Goal: Task Accomplishment & Management: Manage account settings

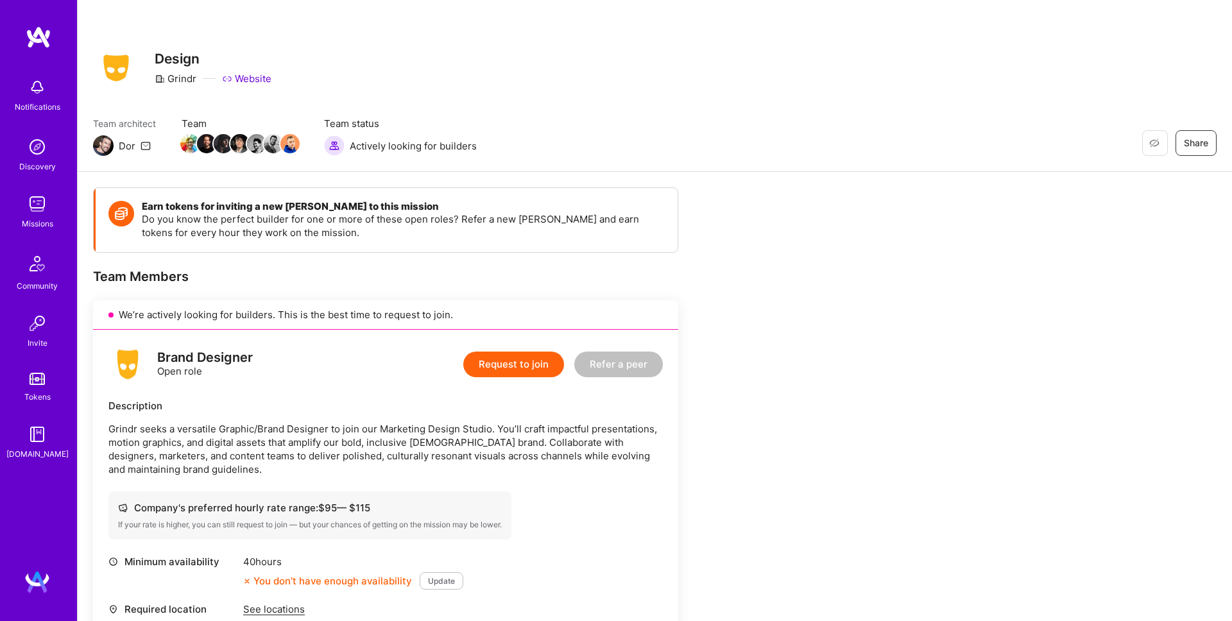
scroll to position [374, 0]
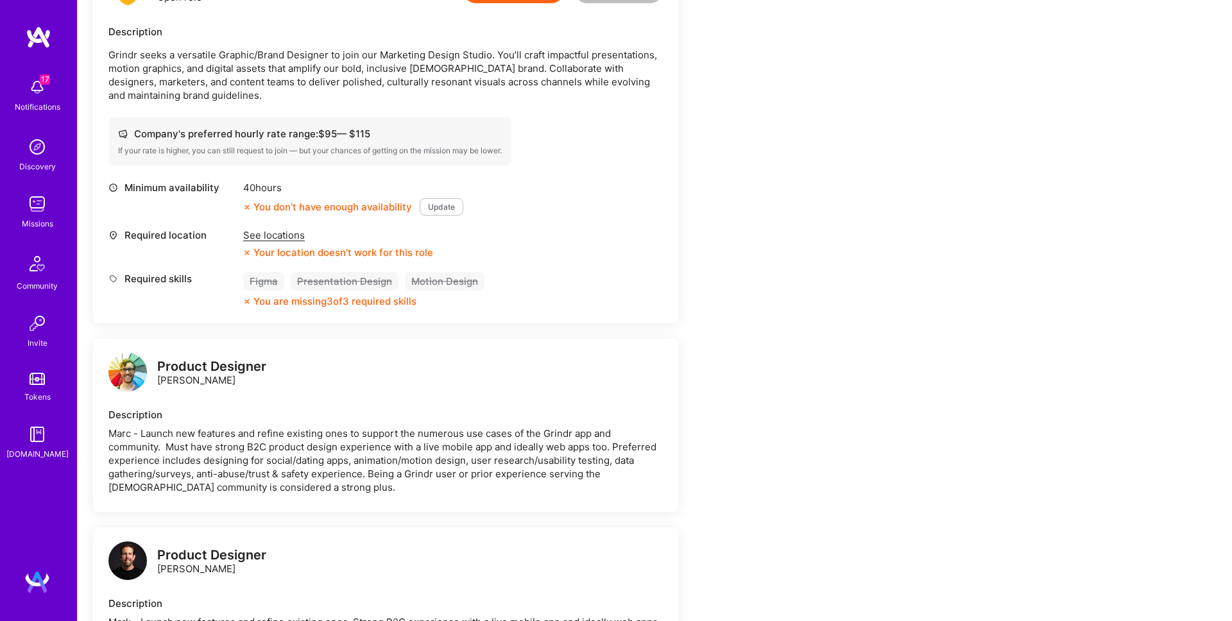
drag, startPoint x: 724, startPoint y: 179, endPoint x: 443, endPoint y: 58, distance: 305.8
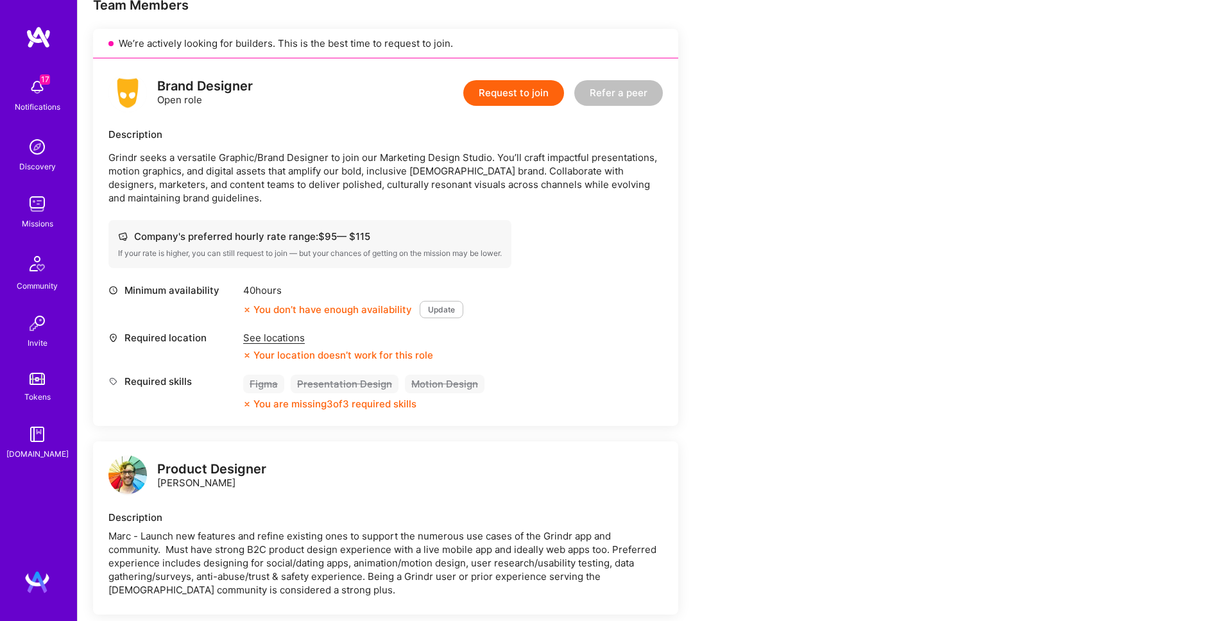
scroll to position [198, 0]
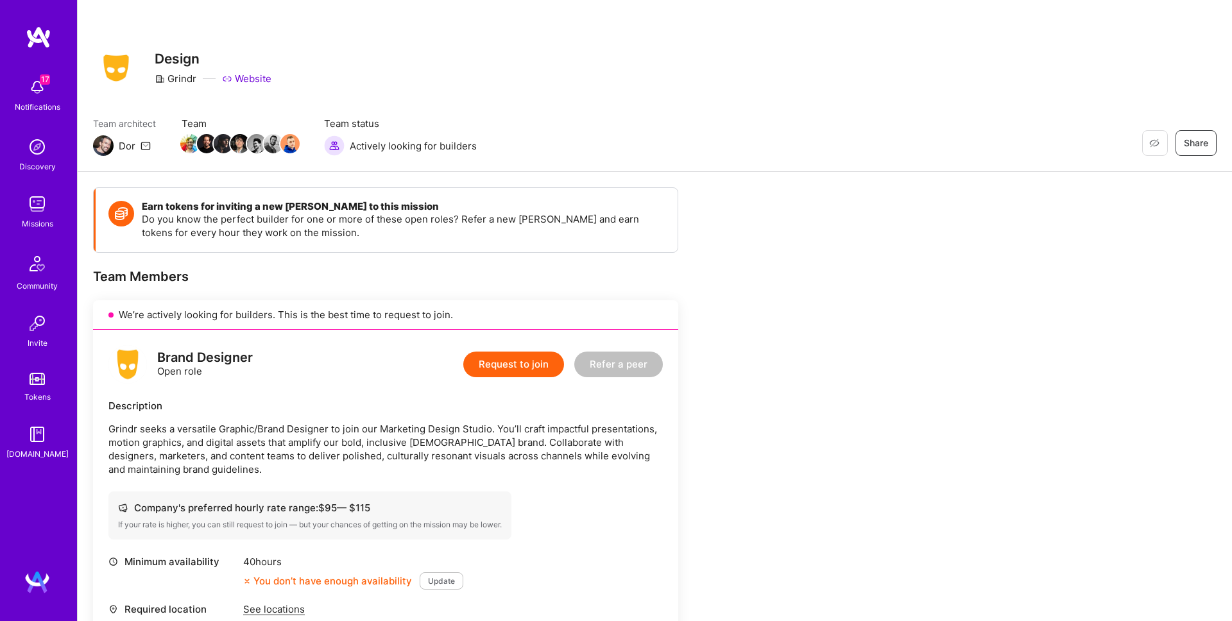
click at [38, 587] on img at bounding box center [37, 583] width 26 height 26
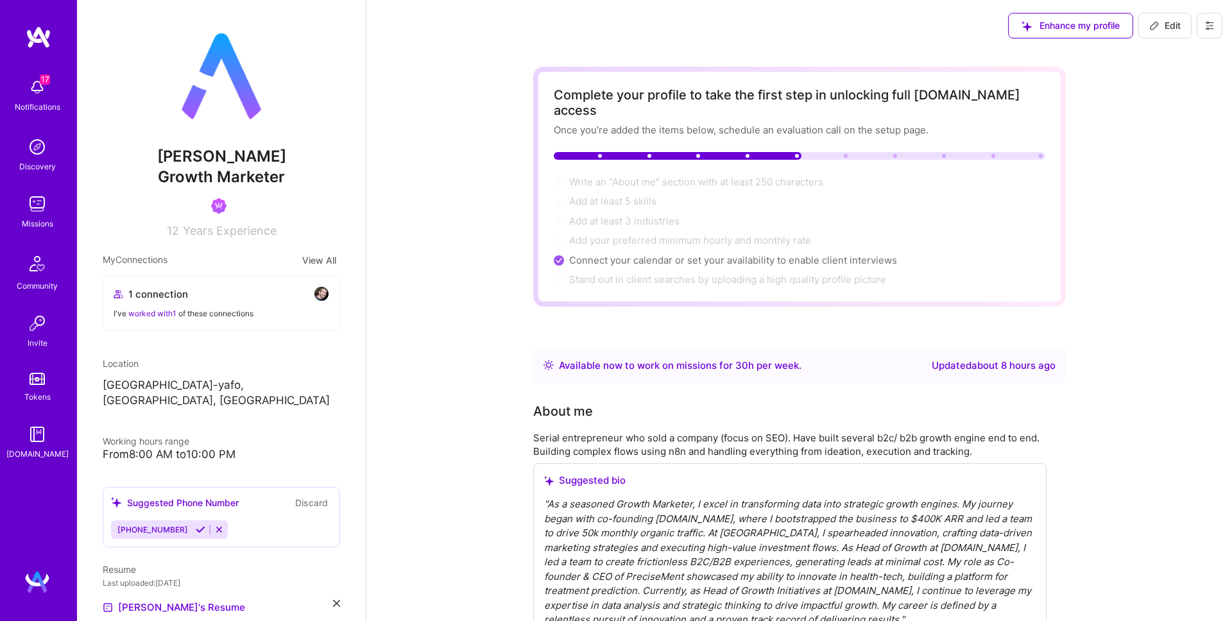
click at [1208, 19] on button at bounding box center [1210, 26] width 26 height 26
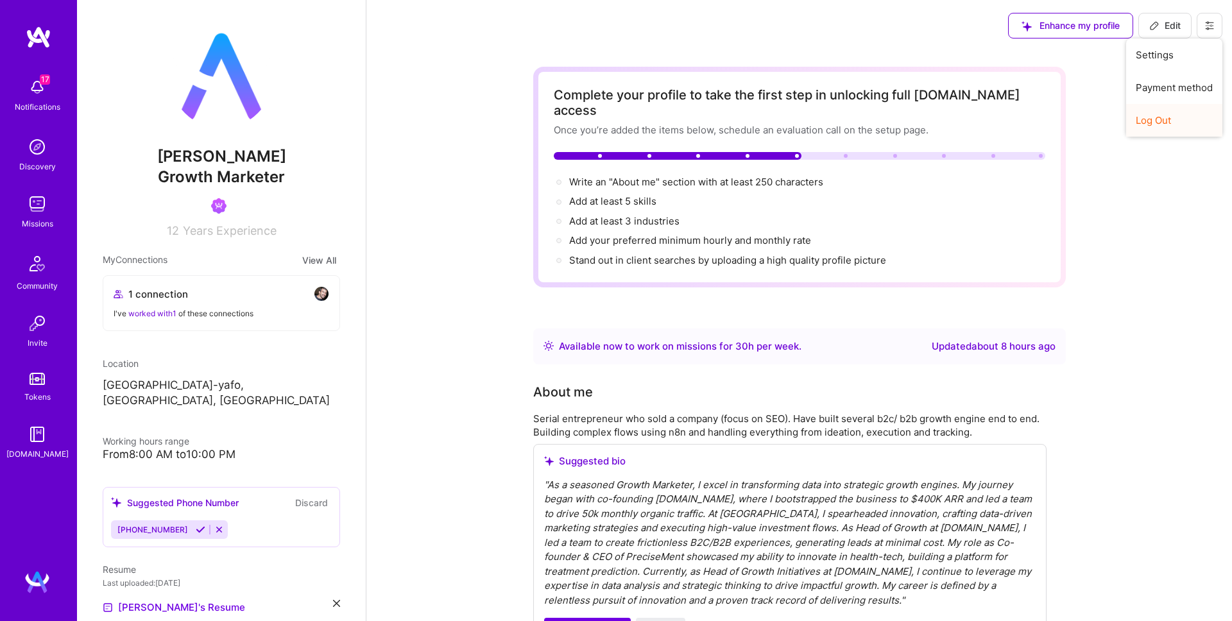
click at [1186, 119] on button "Log Out" at bounding box center [1174, 120] width 96 height 33
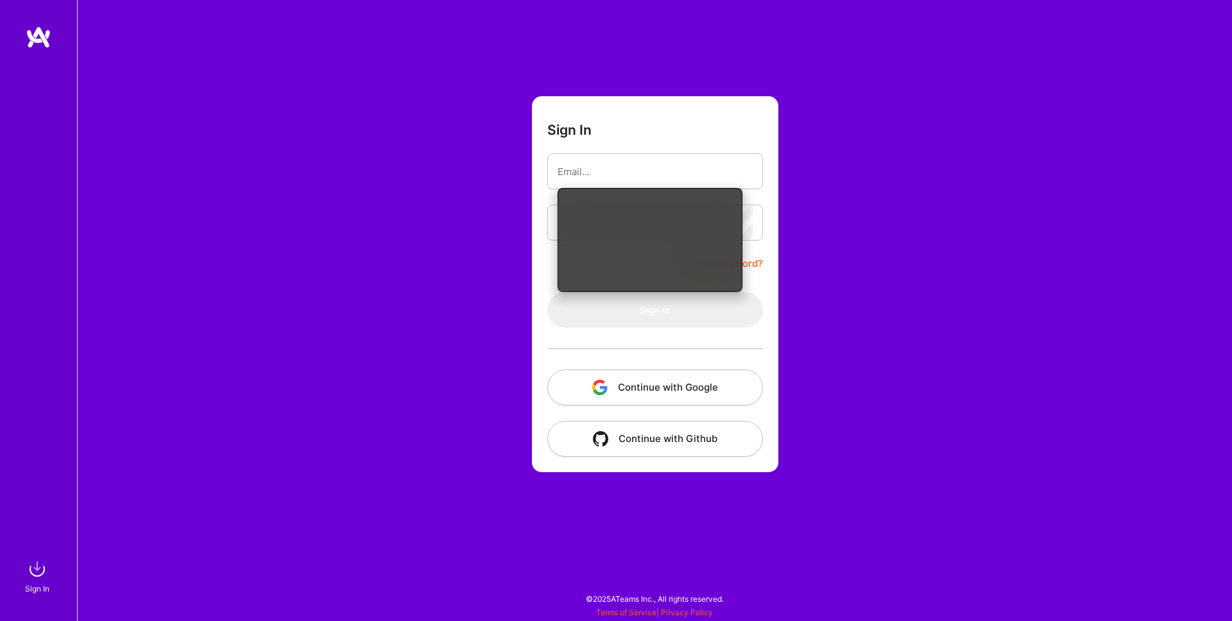
click at [692, 377] on button "Continue with Google" at bounding box center [655, 388] width 216 height 36
